Goal: Navigation & Orientation: Find specific page/section

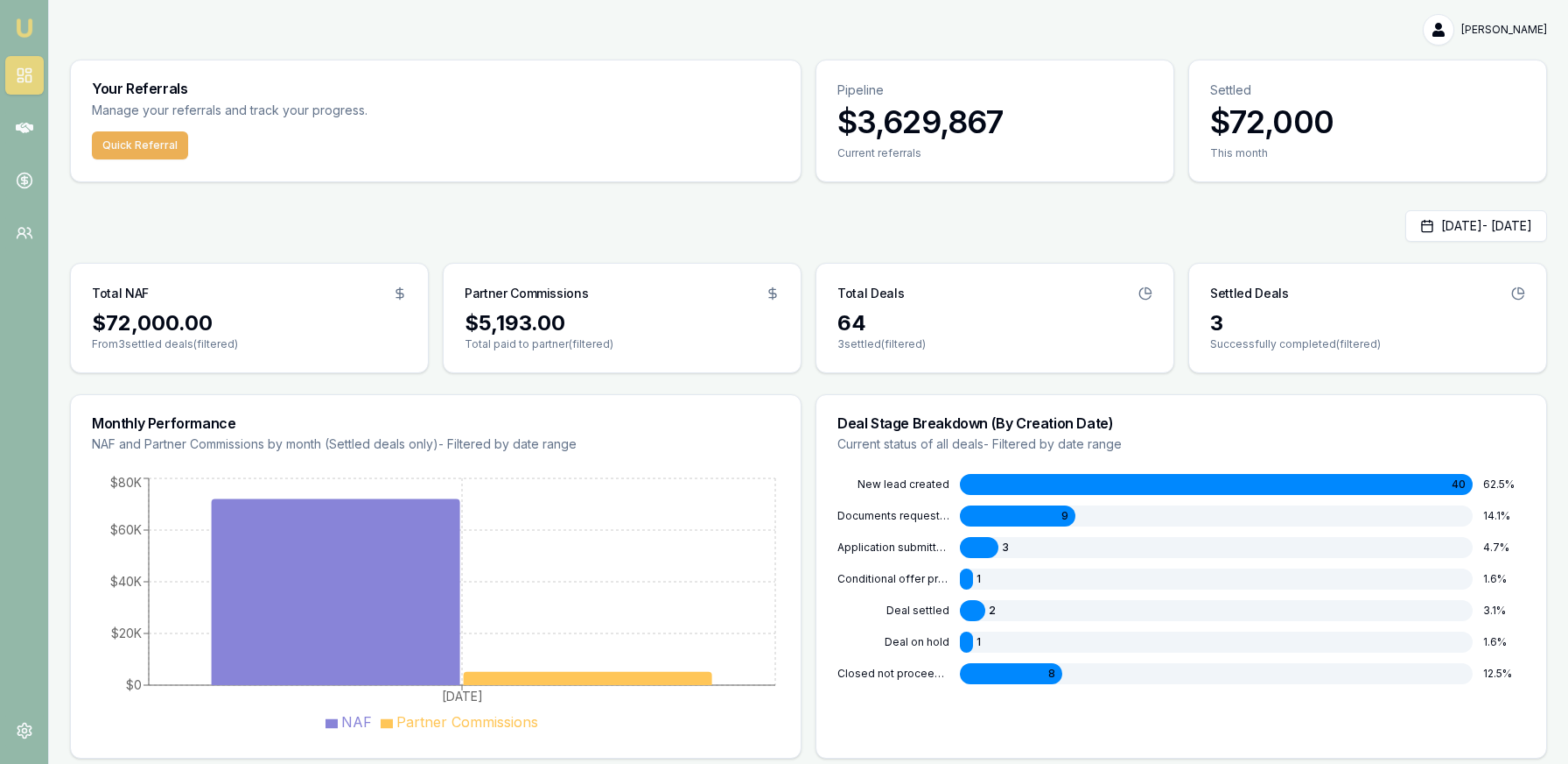
scroll to position [1, 0]
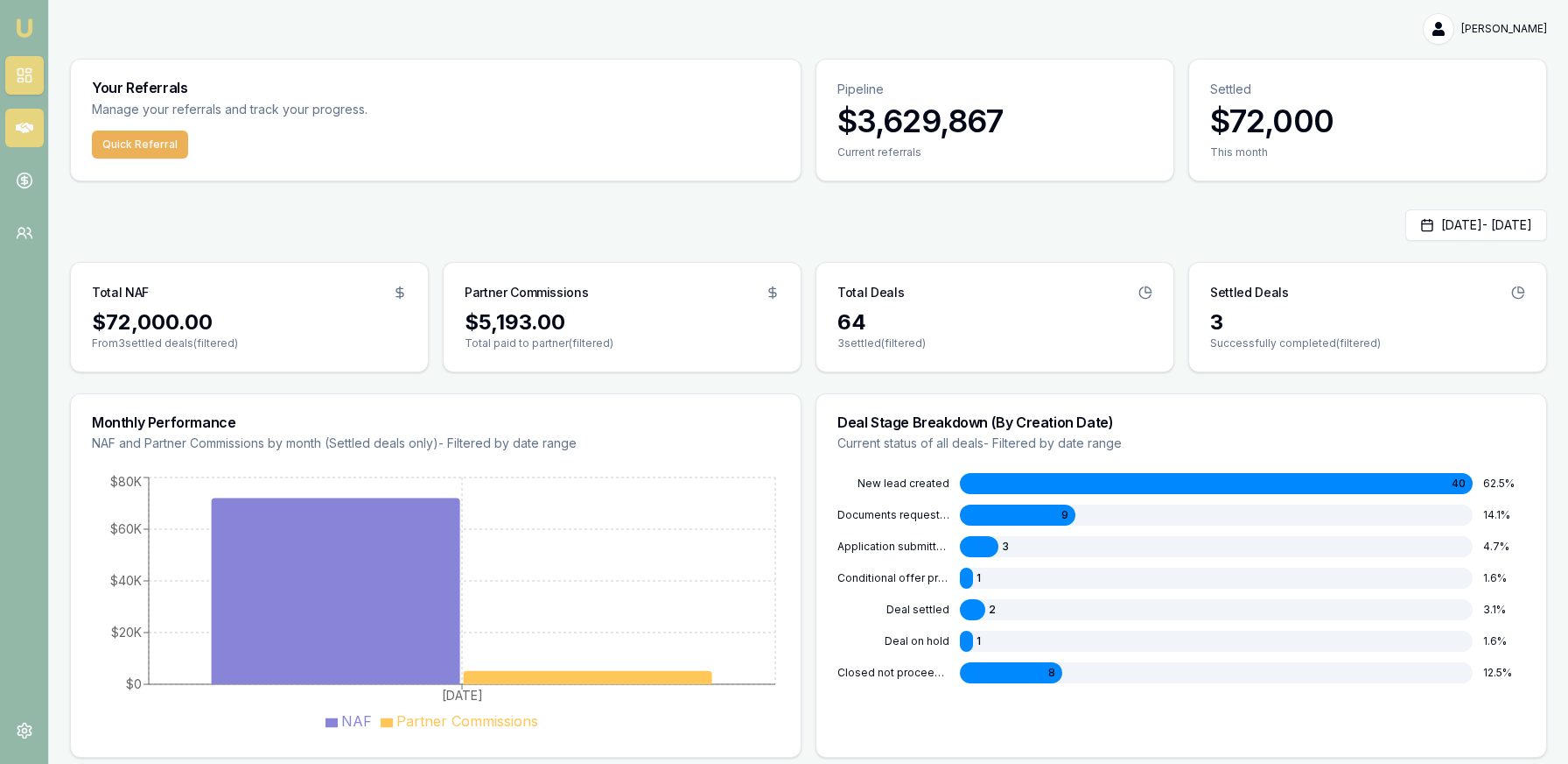
click at [29, 128] on icon at bounding box center [25, 128] width 18 height 11
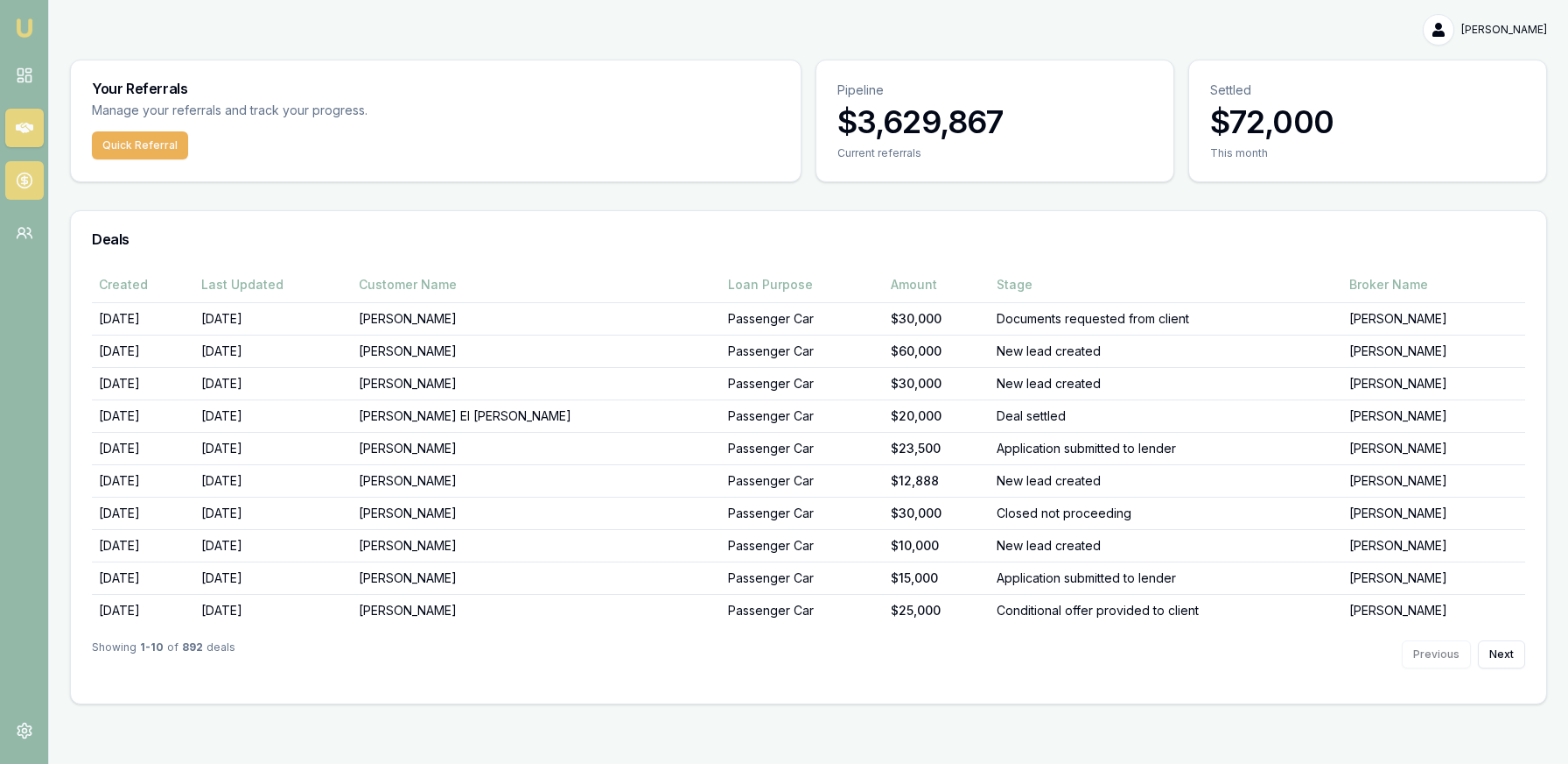
click at [32, 176] on icon at bounding box center [25, 181] width 18 height 18
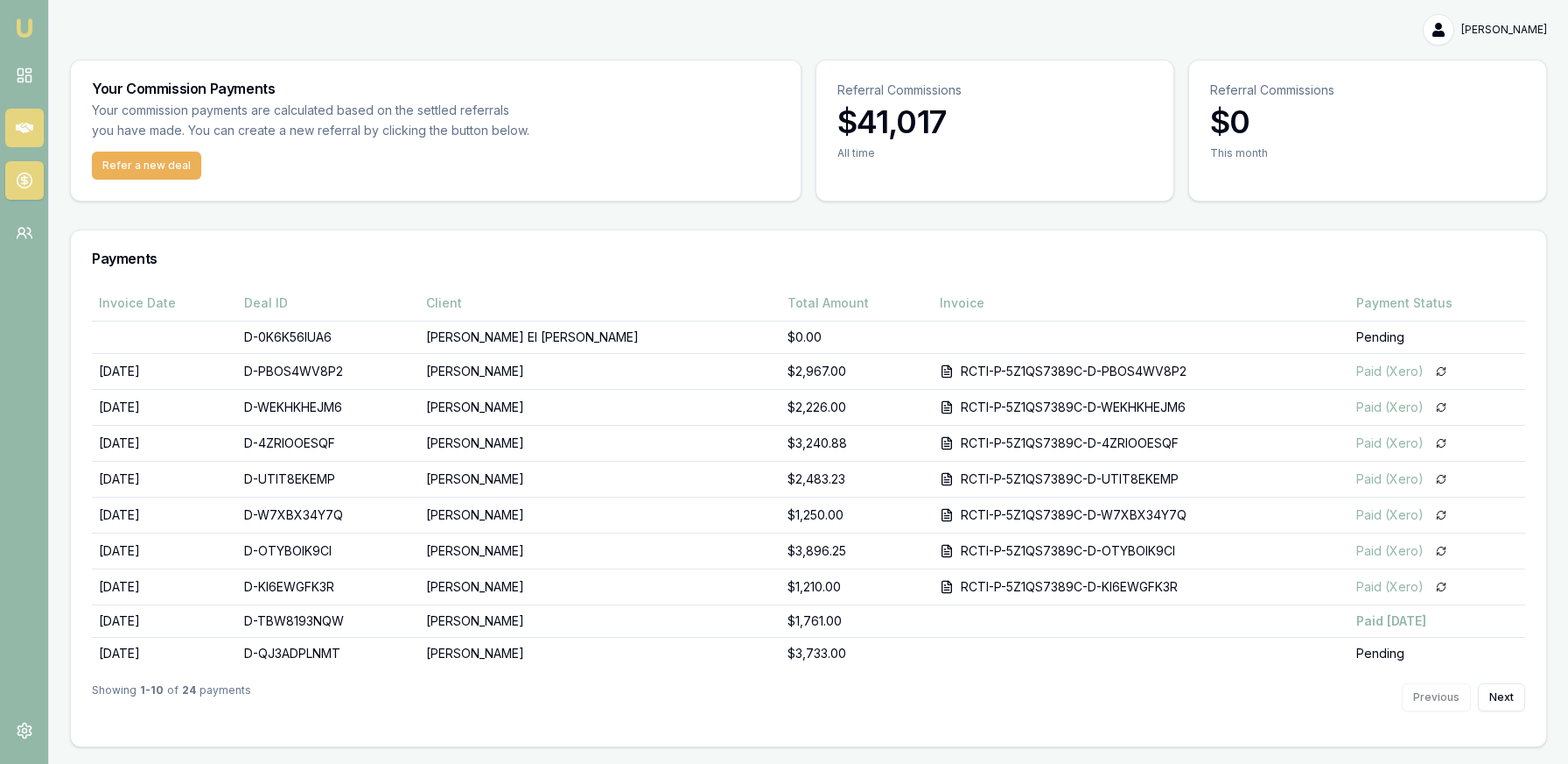
click at [35, 130] on link at bounding box center [24, 128] width 39 height 39
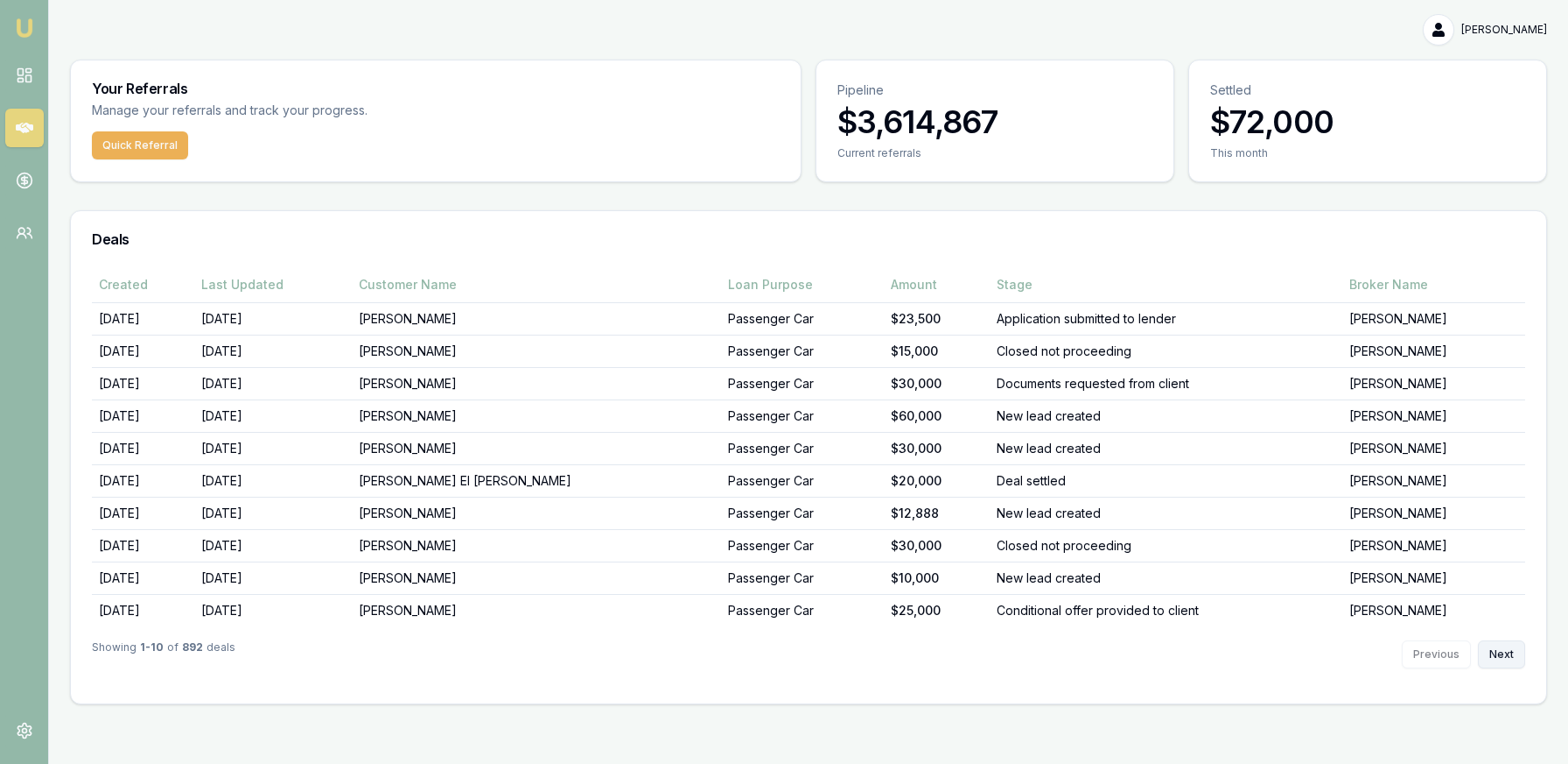
click at [1496, 652] on button "Next" at bounding box center [1501, 654] width 47 height 28
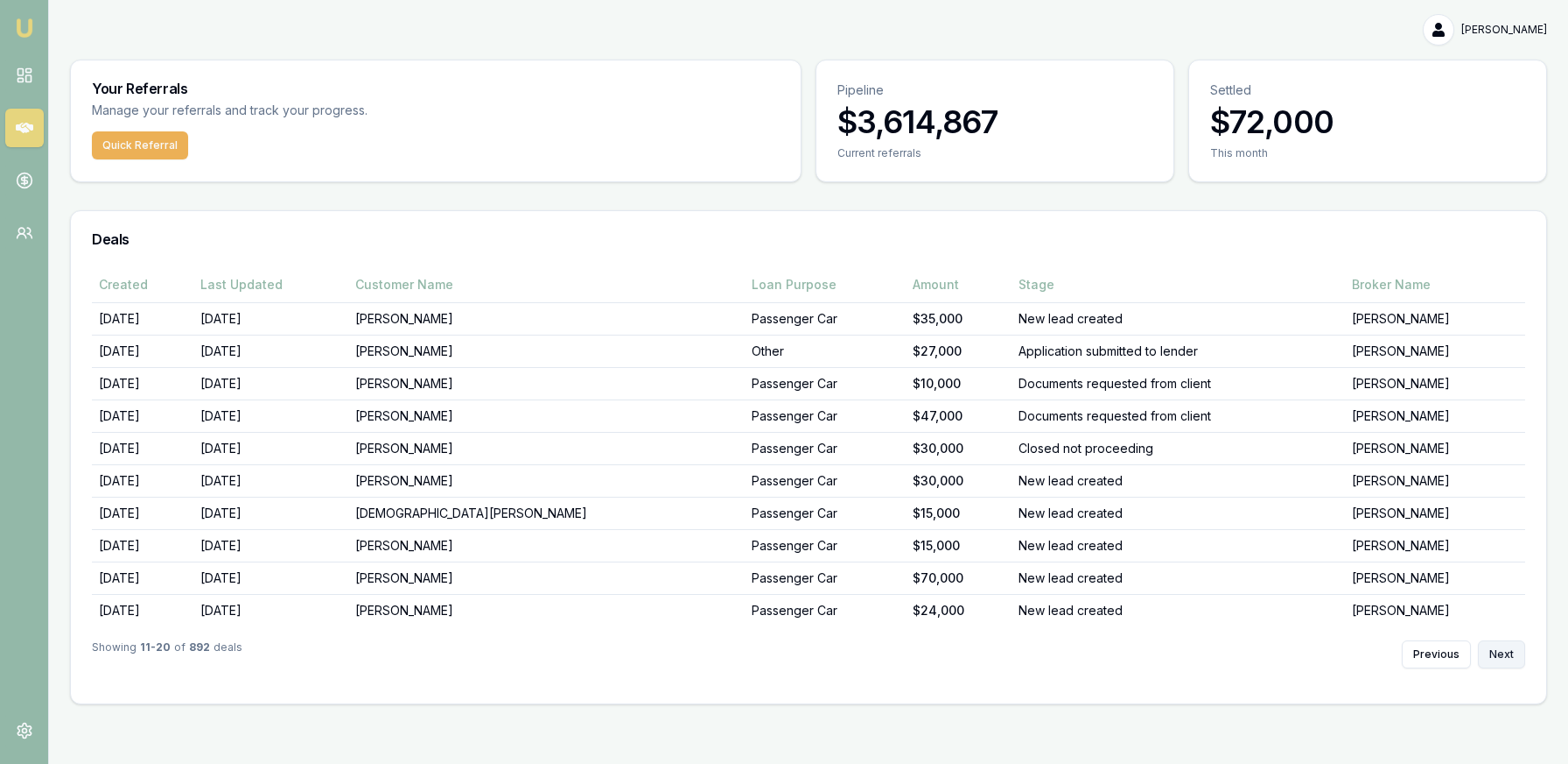
click at [1516, 656] on button "Next" at bounding box center [1501, 654] width 47 height 28
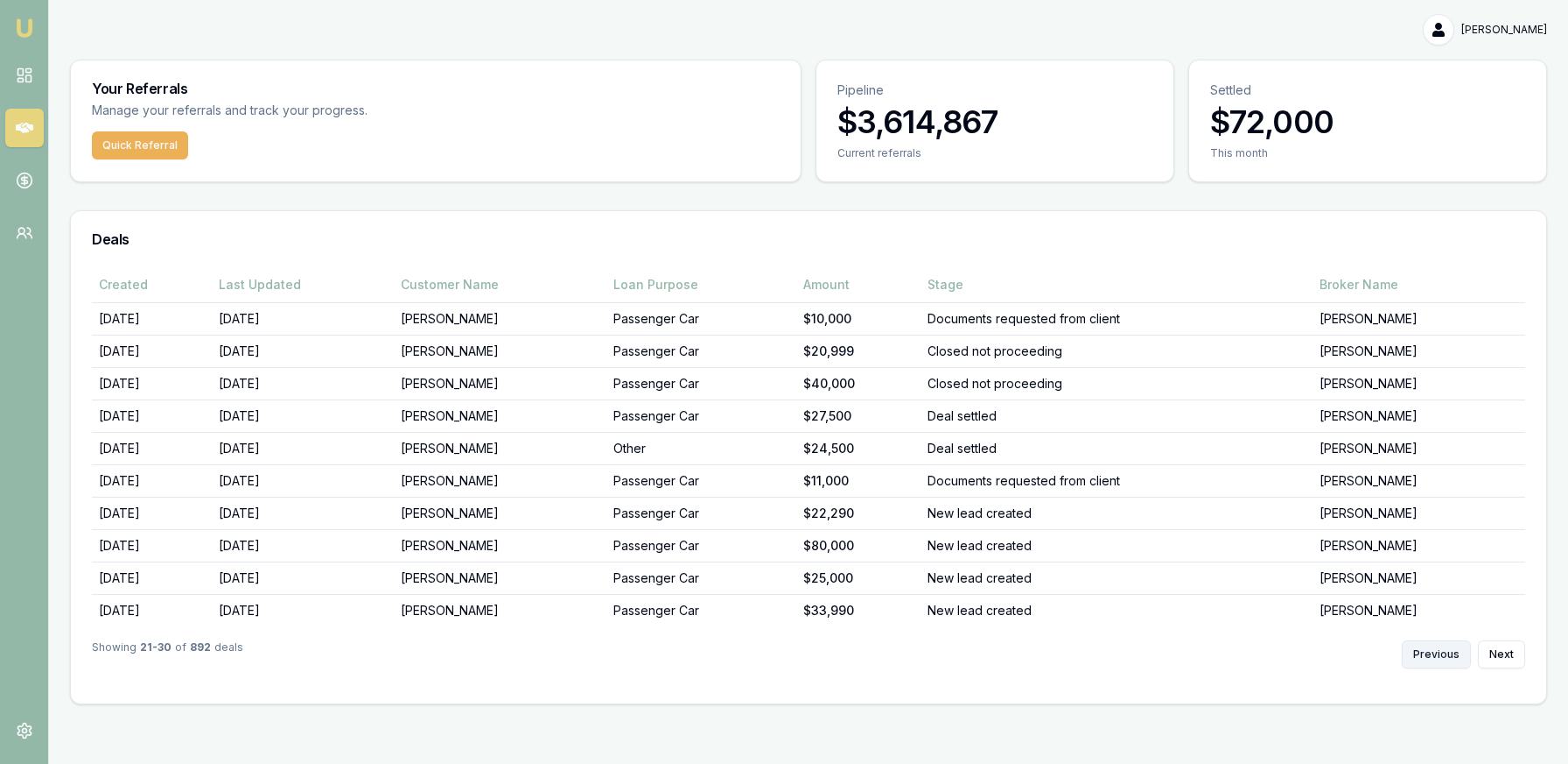
click at [1428, 651] on button "Previous" at bounding box center [1436, 654] width 69 height 28
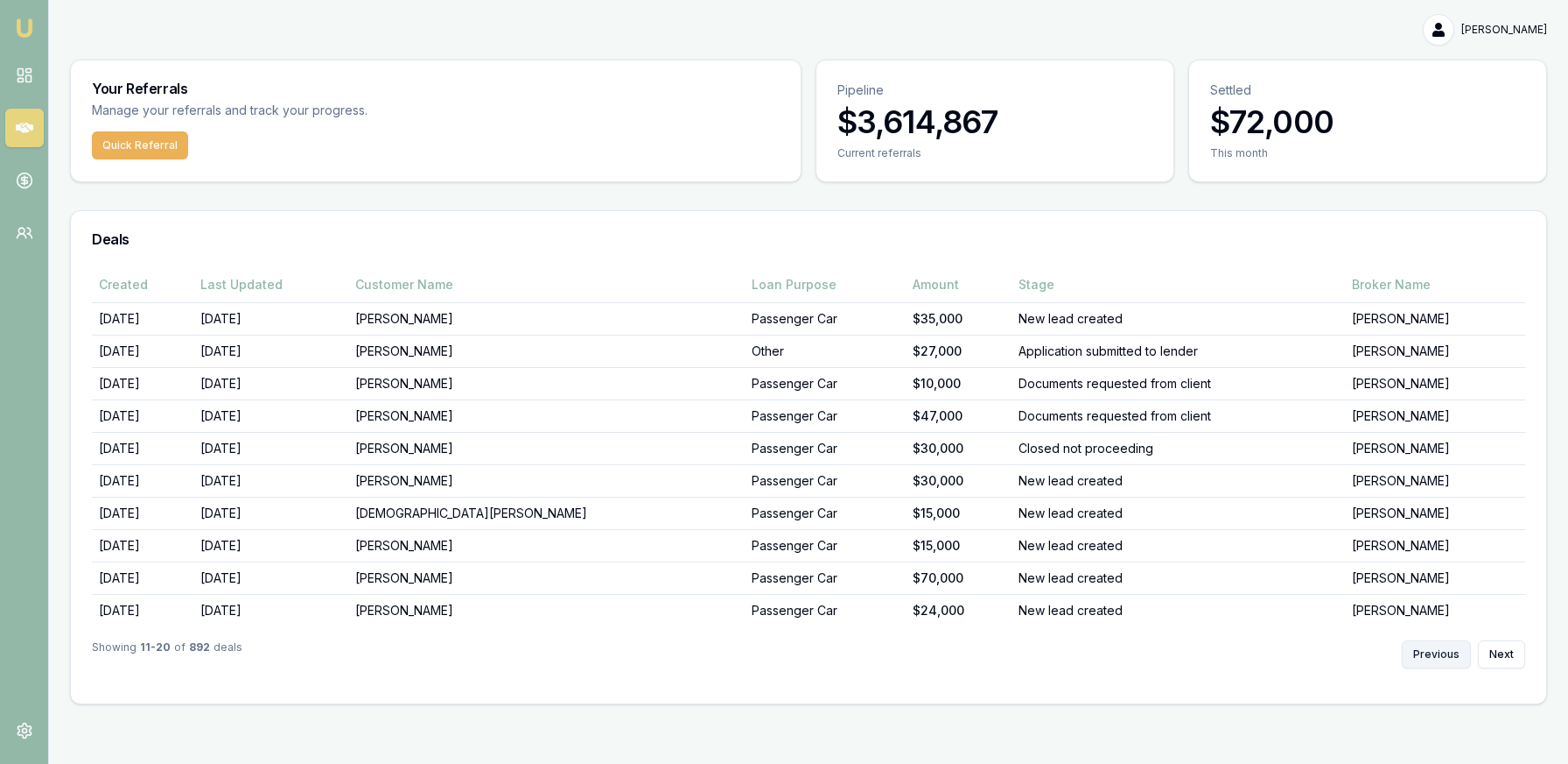
click at [1430, 651] on button "Previous" at bounding box center [1436, 654] width 69 height 28
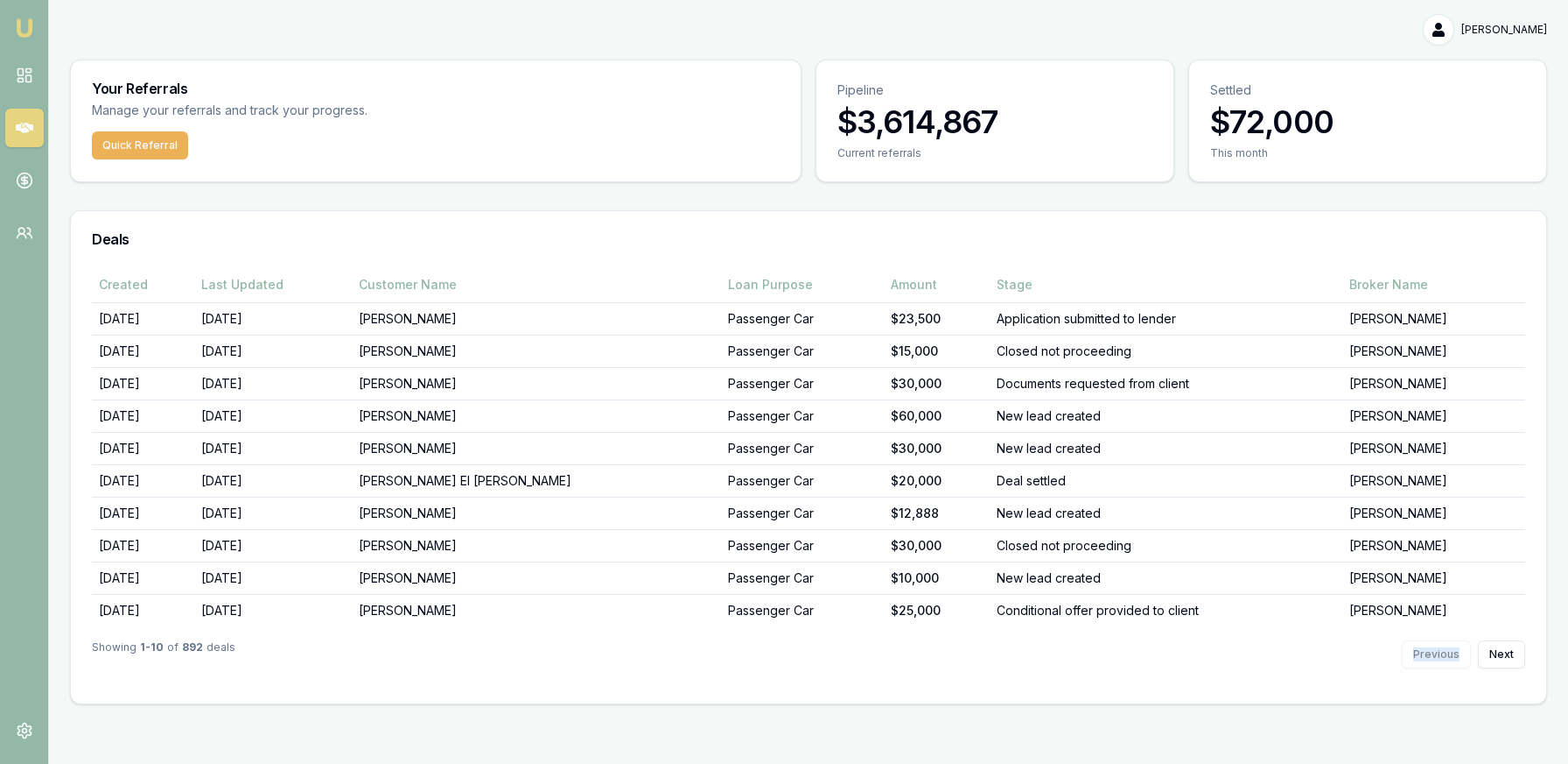
click at [1431, 651] on div "Previous Next" at bounding box center [1463, 654] width 123 height 28
click at [1432, 651] on div "Previous Next" at bounding box center [1463, 654] width 123 height 28
